Goal: Navigation & Orientation: Understand site structure

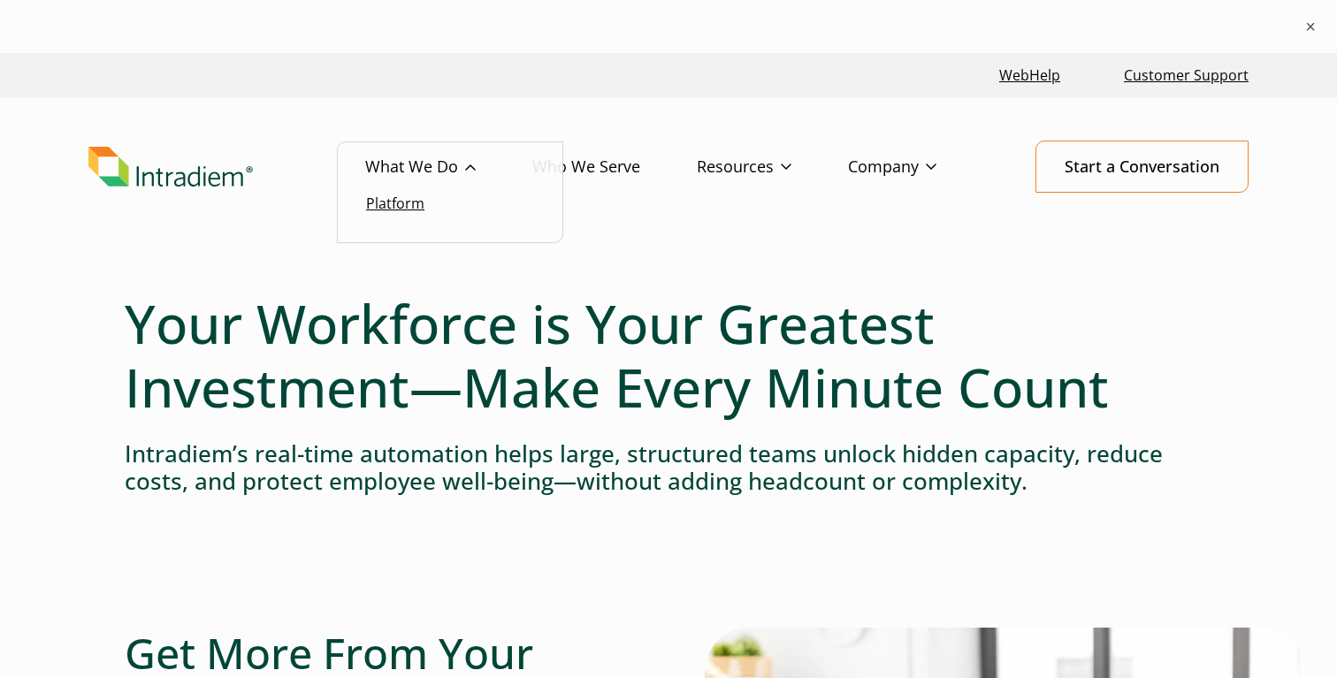
click at [410, 203] on link "Platform" at bounding box center [395, 203] width 58 height 19
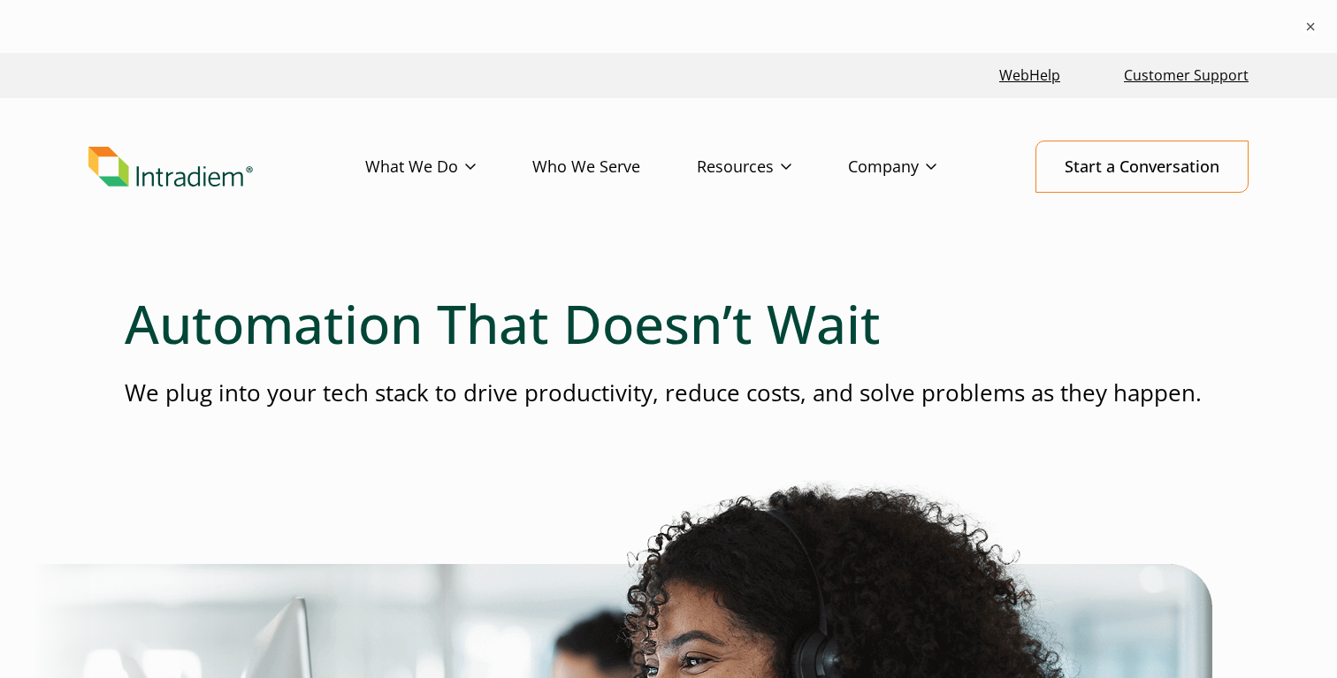
click at [593, 164] on link "Who We Serve" at bounding box center [615, 167] width 165 height 51
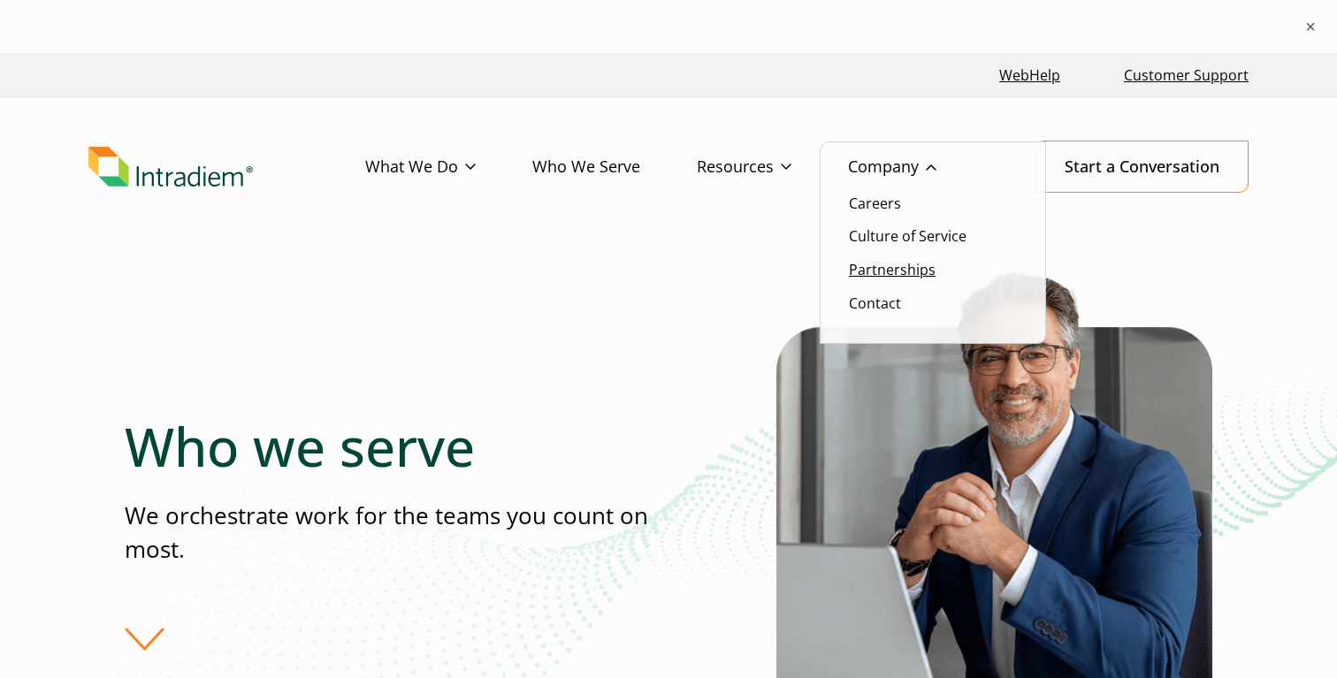
click at [889, 267] on link "Partnerships" at bounding box center [892, 269] width 87 height 19
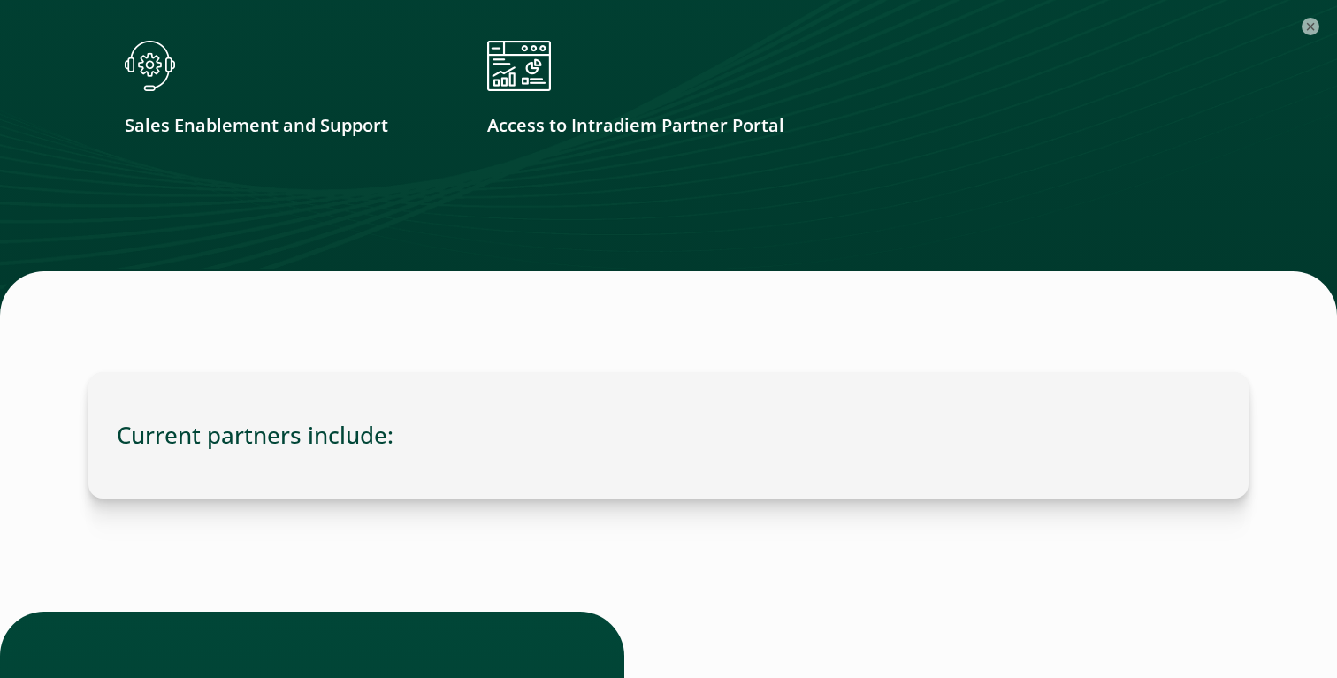
scroll to position [5093, 0]
